Goal: Use online tool/utility: Utilize a website feature to perform a specific function

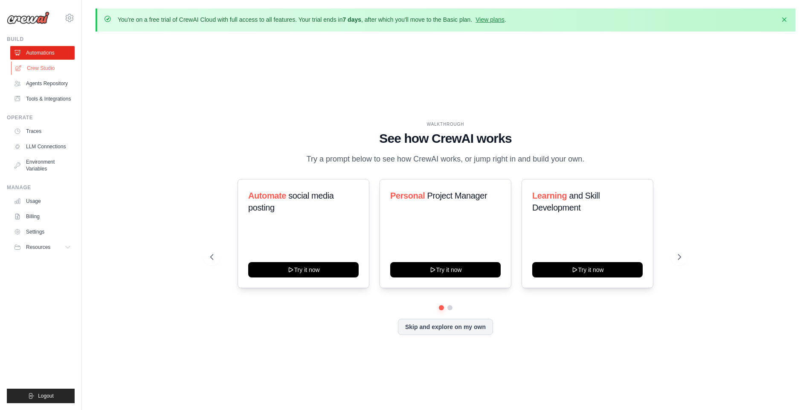
click at [46, 69] on link "Crew Studio" at bounding box center [43, 68] width 64 height 14
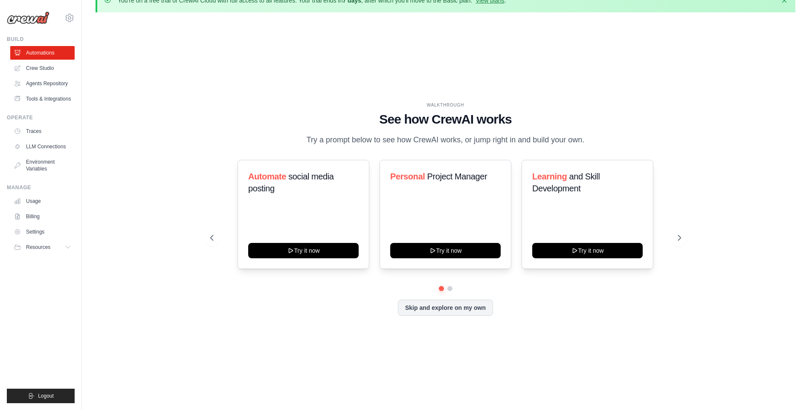
scroll to position [30, 0]
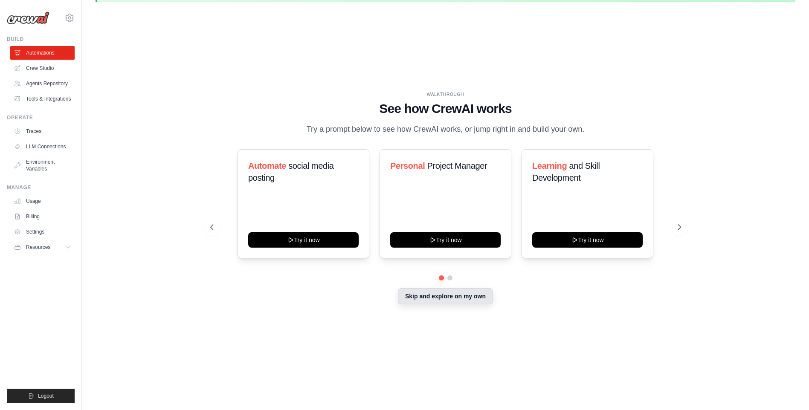
click at [448, 297] on button "Skip and explore on my own" at bounding box center [445, 296] width 95 height 16
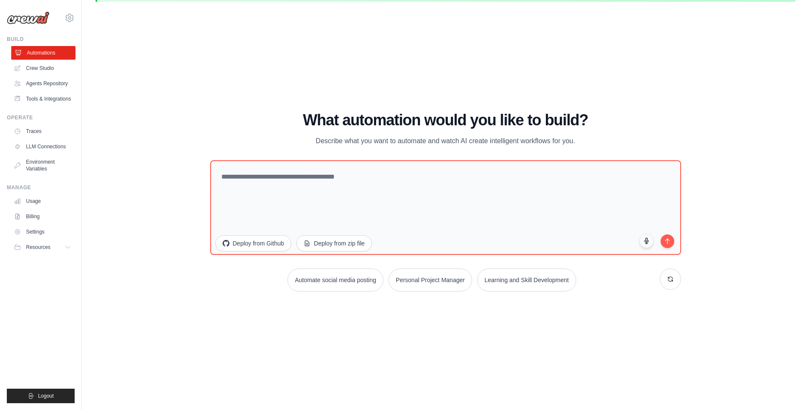
click at [67, 50] on link "Automations" at bounding box center [43, 53] width 64 height 14
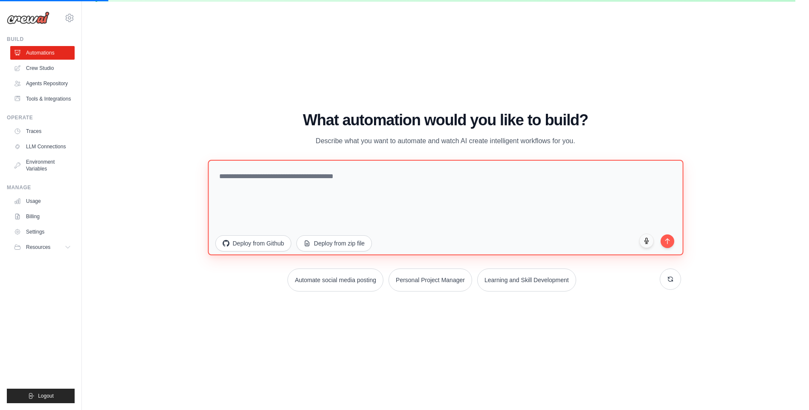
click at [339, 186] on textarea at bounding box center [446, 208] width 476 height 96
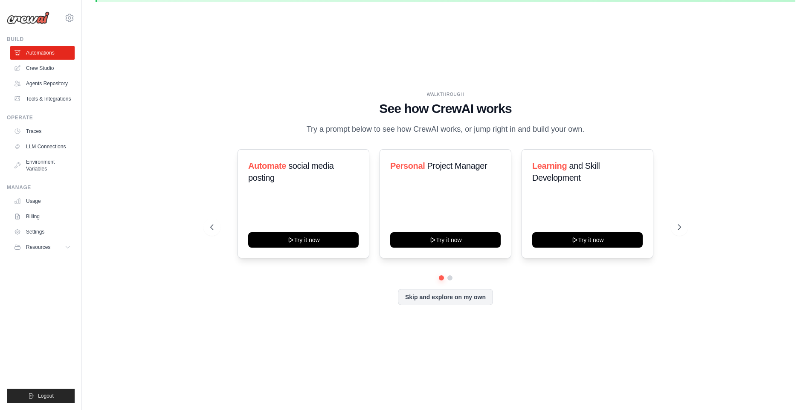
scroll to position [0, 0]
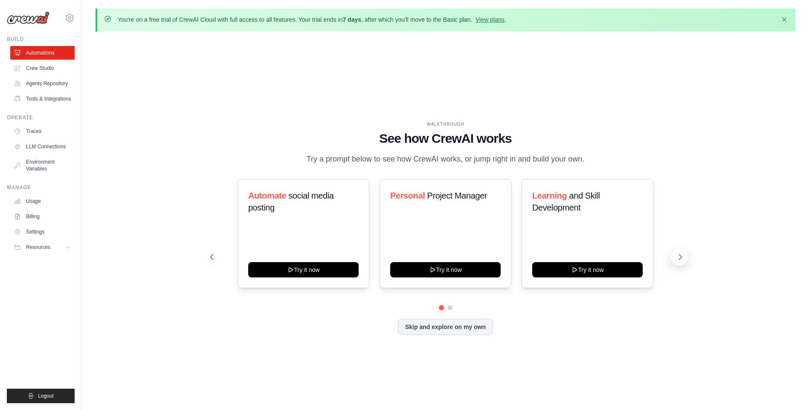
click at [678, 258] on icon at bounding box center [680, 257] width 9 height 9
click at [41, 69] on link "Crew Studio" at bounding box center [43, 68] width 64 height 14
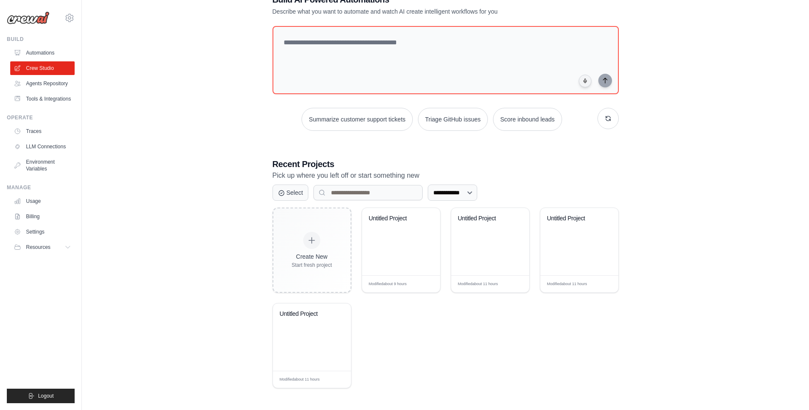
scroll to position [59, 0]
click at [383, 250] on div "Untitled Project" at bounding box center [401, 241] width 78 height 67
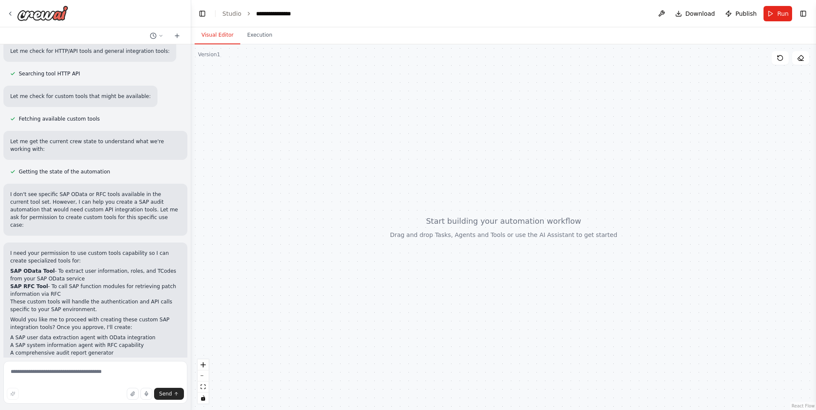
scroll to position [300, 0]
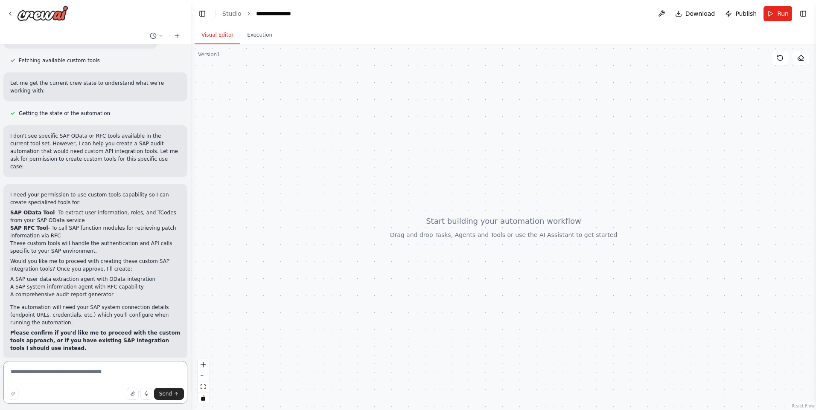
click at [131, 373] on textarea at bounding box center [95, 382] width 184 height 43
type textarea "**********"
drag, startPoint x: 165, startPoint y: 396, endPoint x: 163, endPoint y: 401, distance: 5.3
click at [166, 396] on span "Send" at bounding box center [165, 394] width 13 height 7
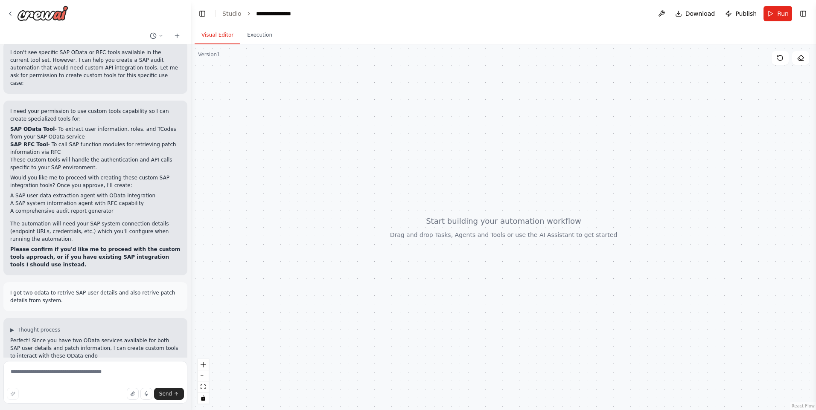
scroll to position [392, 0]
